Goal: Task Accomplishment & Management: Use online tool/utility

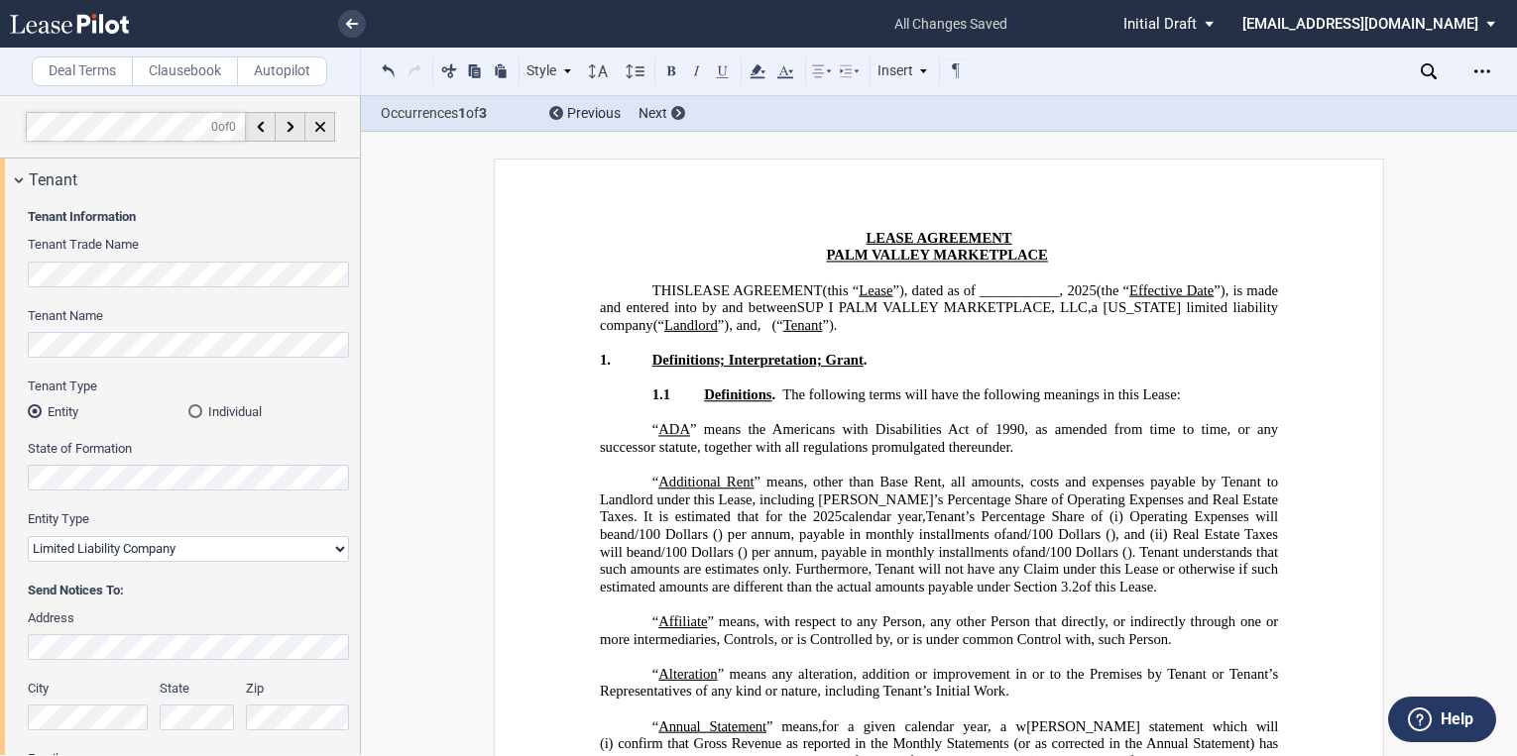
drag, startPoint x: 0, startPoint y: 0, endPoint x: 606, endPoint y: 404, distance: 727.8
click at [110, 31] on use at bounding box center [69, 24] width 119 height 20
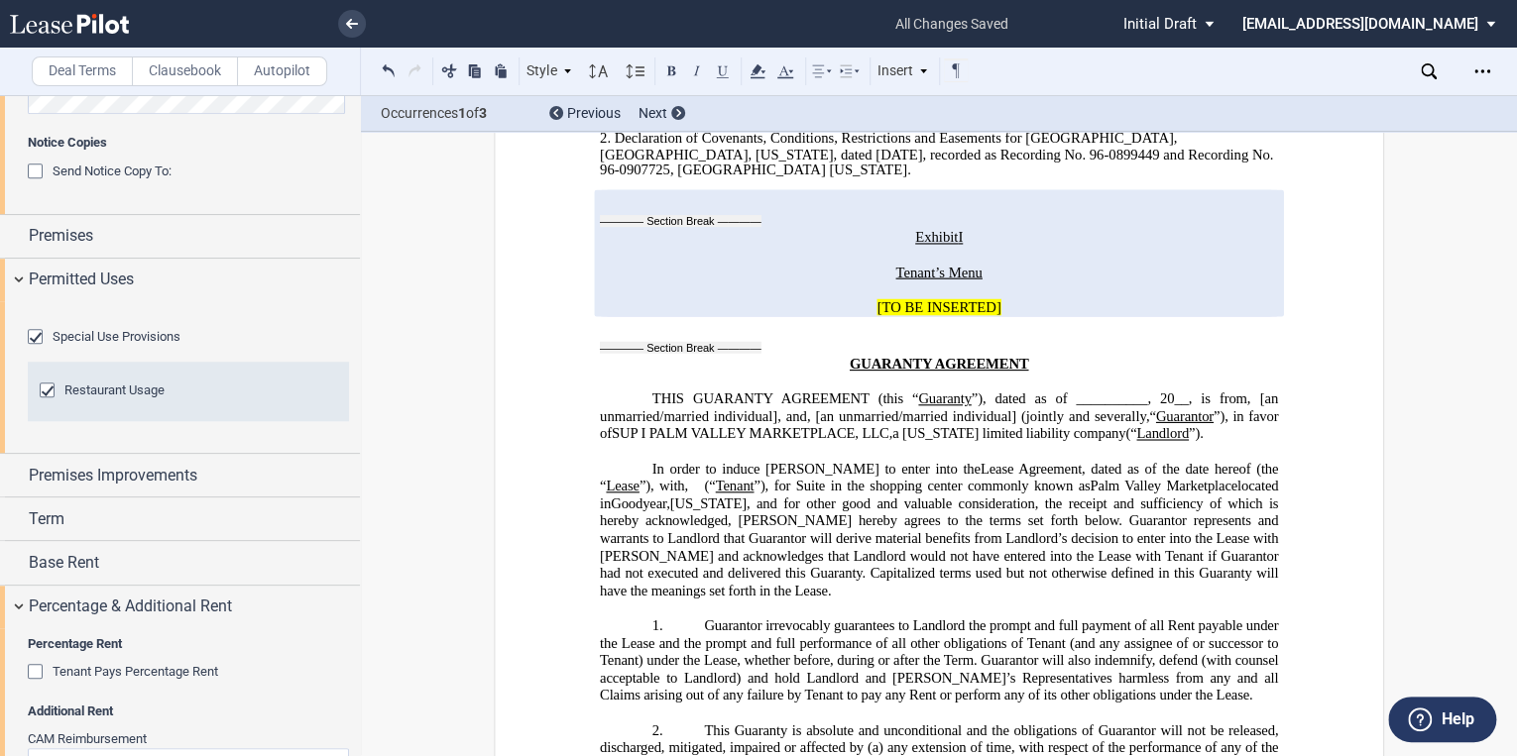
click at [111, 22] on use at bounding box center [69, 24] width 119 height 20
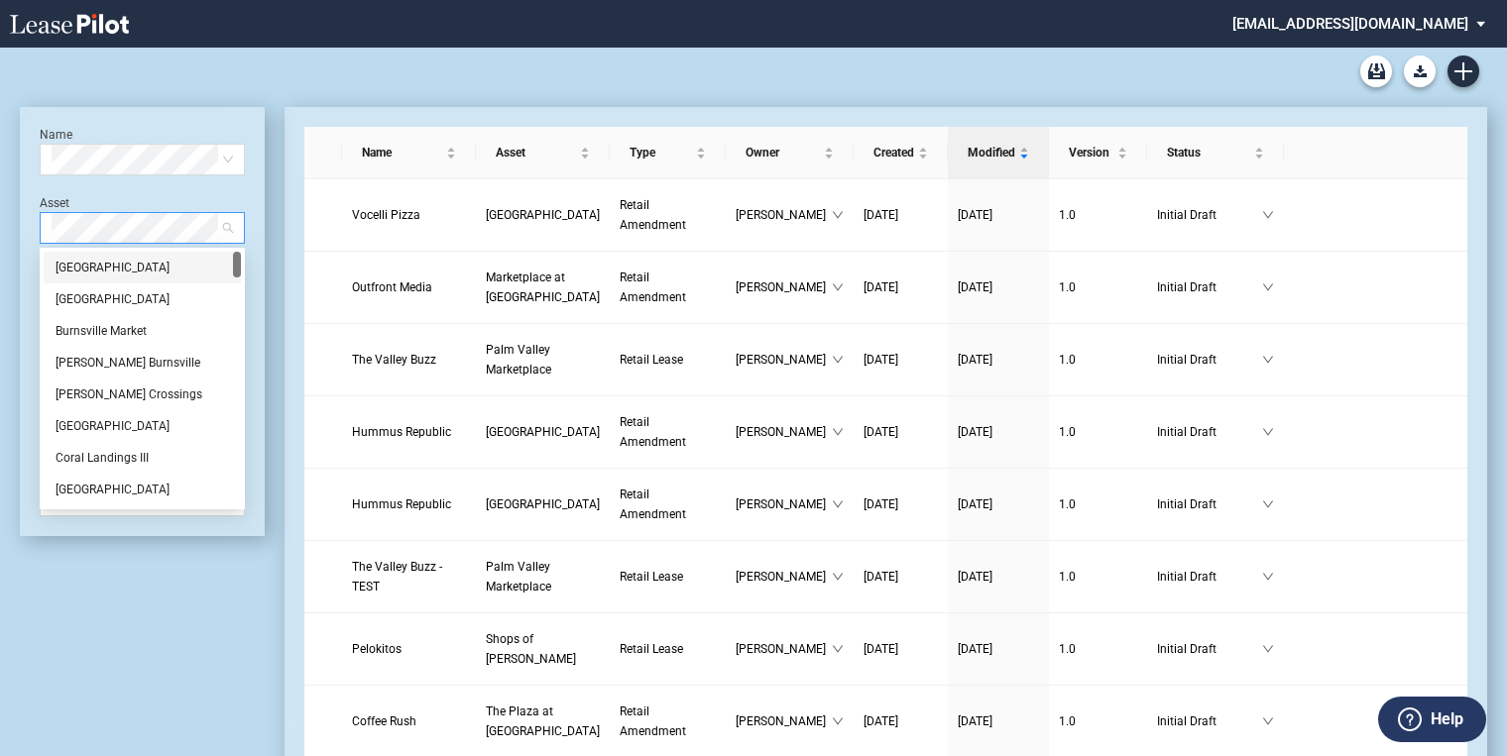
click at [227, 234] on span at bounding box center [142, 228] width 181 height 30
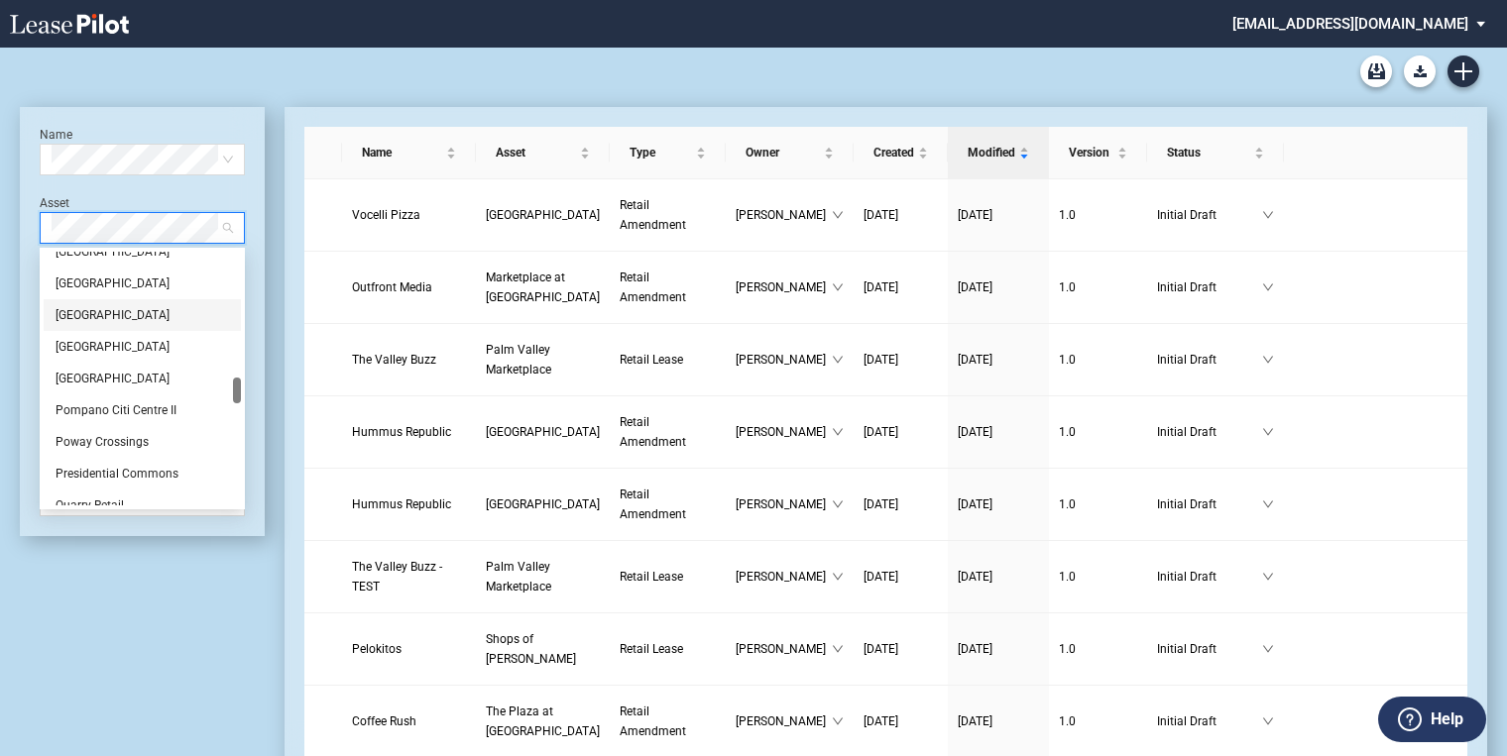
scroll to position [1110, 0]
click at [104, 323] on div "Paradise Valley Plaza" at bounding box center [142, 331] width 173 height 20
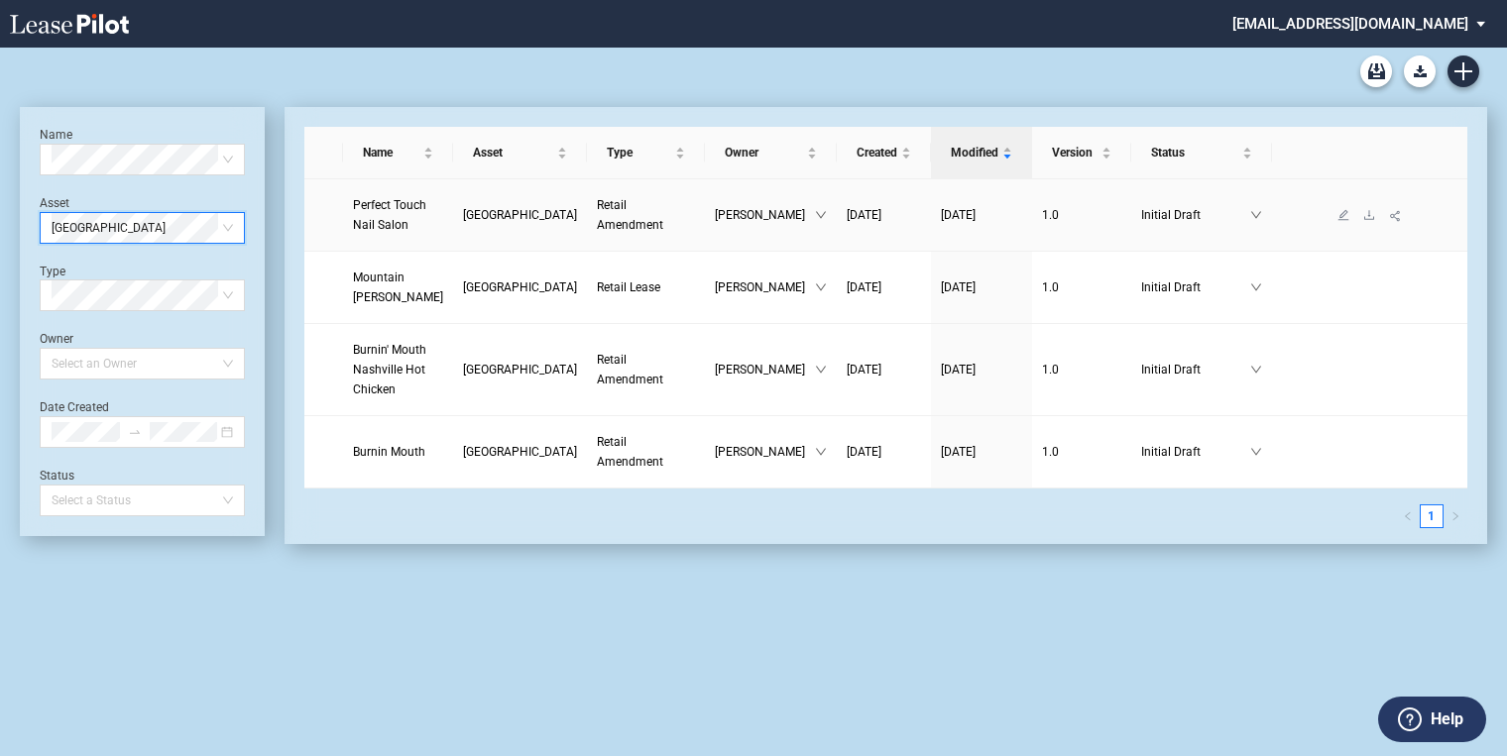
click at [597, 210] on span "Retail Amendment" at bounding box center [630, 215] width 66 height 34
click at [488, 222] on span "Paradise Valley Plaza" at bounding box center [520, 215] width 114 height 14
